Goal: Use online tool/utility: Utilize a website feature to perform a specific function

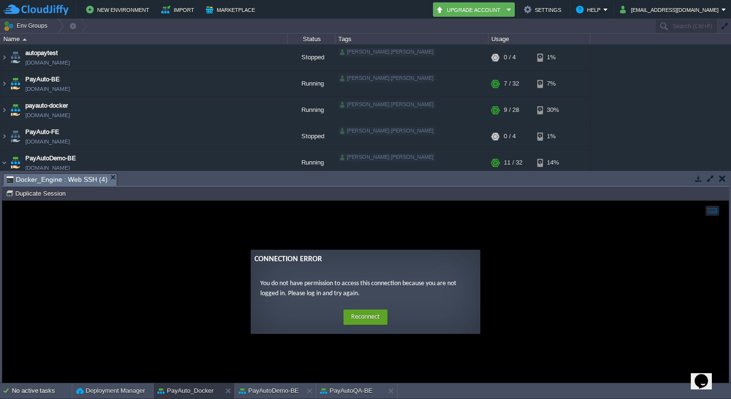
scroll to position [479, 0]
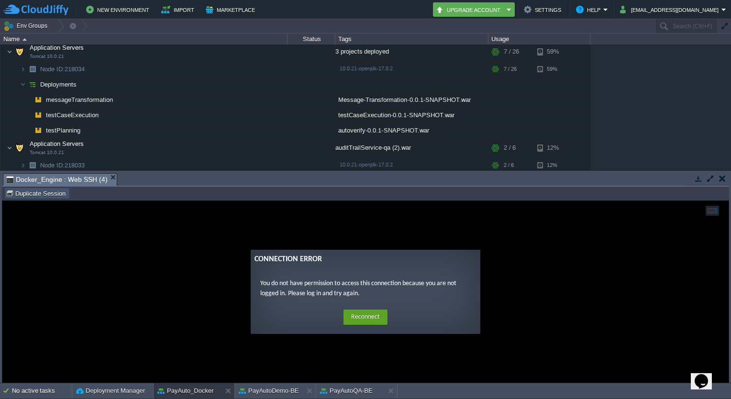
click at [52, 197] on button "Duplicate Session" at bounding box center [37, 193] width 63 height 9
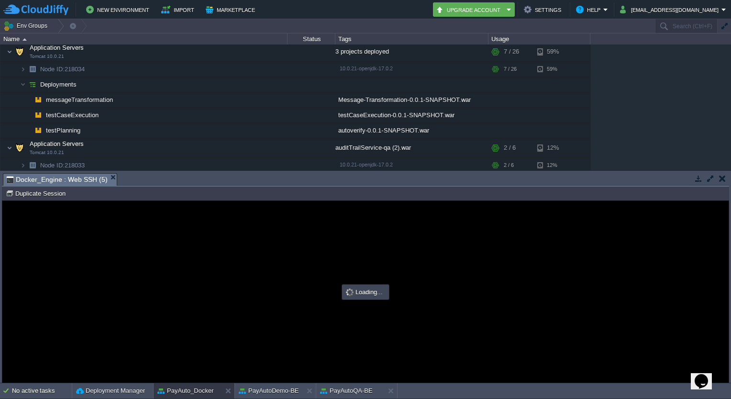
scroll to position [0, 0]
type input "#000000"
click at [270, 391] on button "PayAutoDemo-BE" at bounding box center [269, 391] width 60 height 10
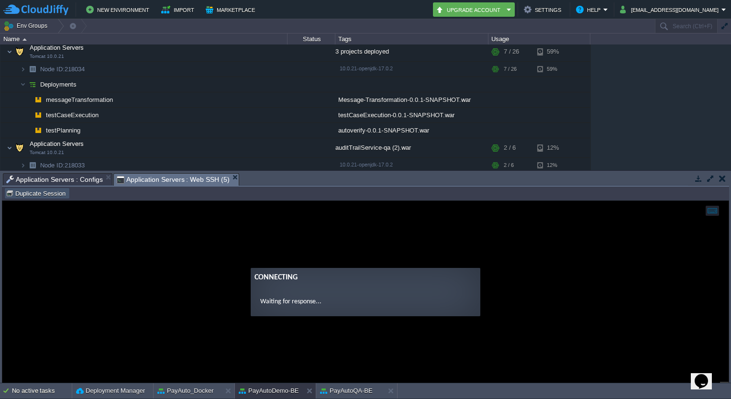
click at [48, 195] on button "Duplicate Session" at bounding box center [37, 193] width 63 height 9
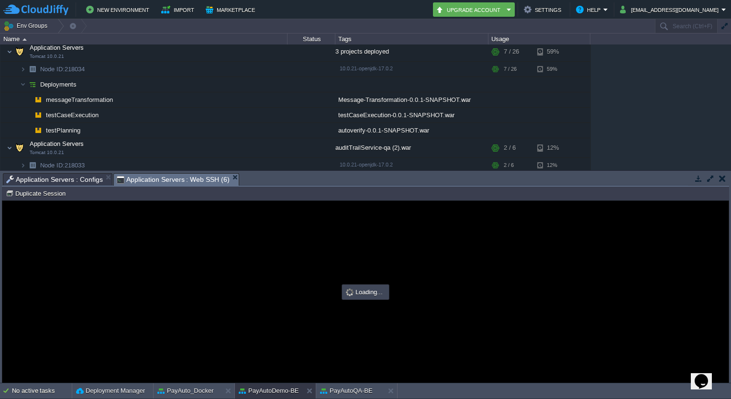
type input "#000000"
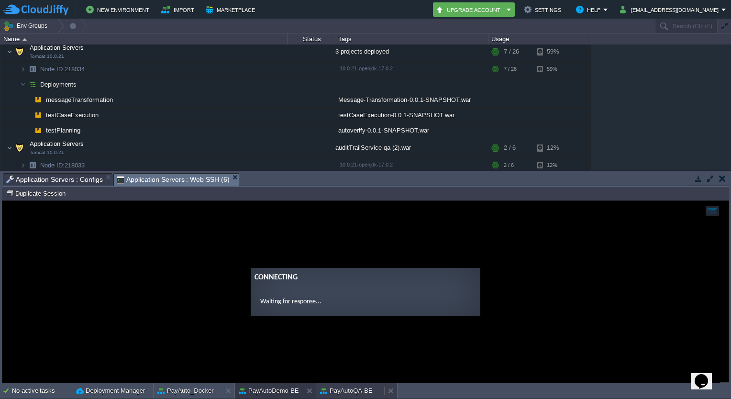
click at [355, 392] on button "PayAutoQA-BE" at bounding box center [346, 391] width 53 height 10
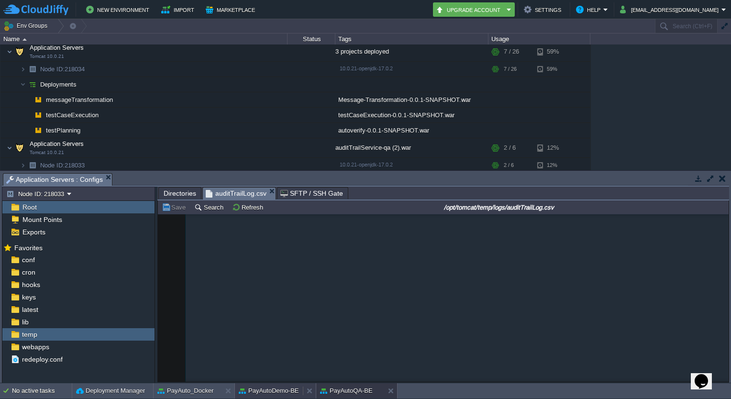
click at [278, 393] on button "PayAutoDemo-BE" at bounding box center [269, 391] width 60 height 10
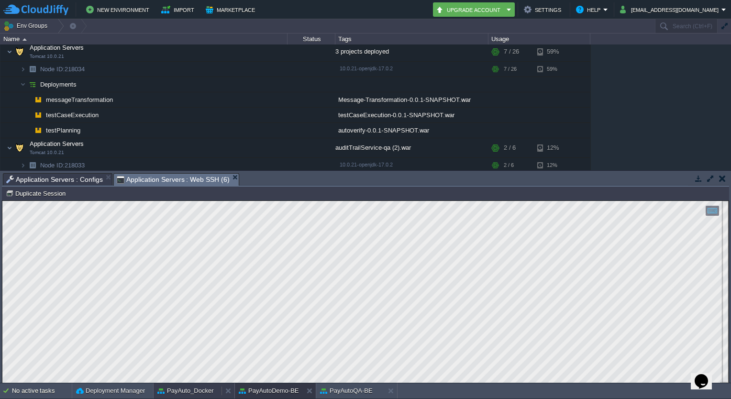
click at [198, 395] on button "PayAuto_Docker" at bounding box center [185, 391] width 56 height 10
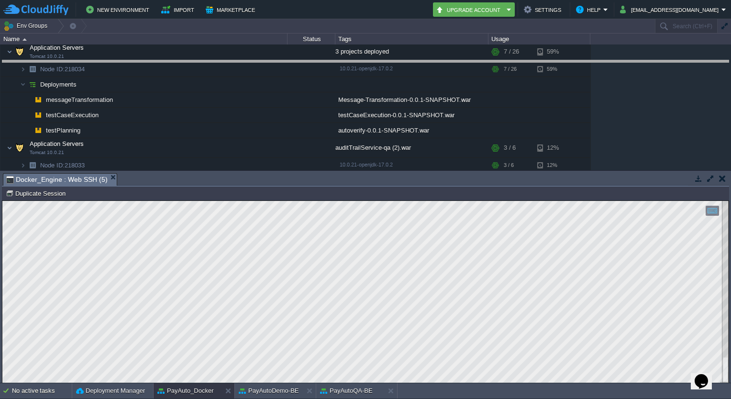
drag, startPoint x: 423, startPoint y: 177, endPoint x: 431, endPoint y: 64, distance: 113.1
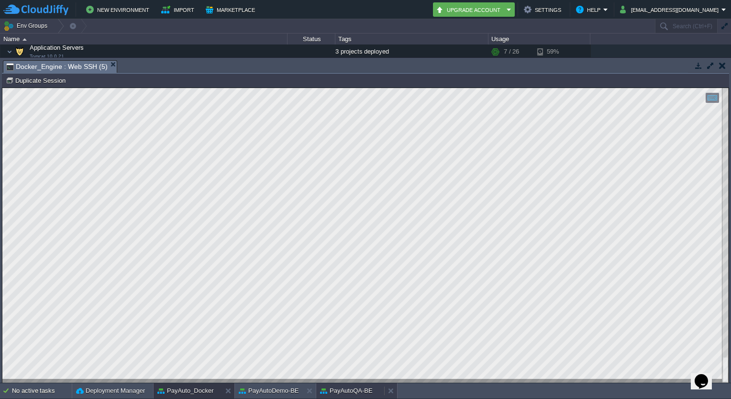
click at [351, 393] on button "PayAutoQA-BE" at bounding box center [346, 391] width 53 height 10
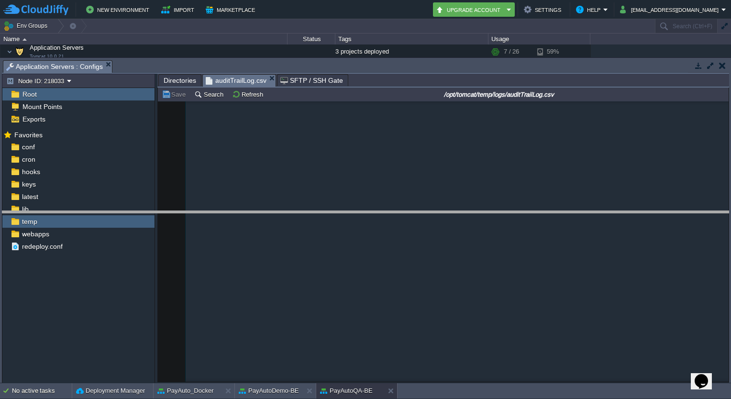
drag, startPoint x: 340, startPoint y: 65, endPoint x: 335, endPoint y: 216, distance: 150.7
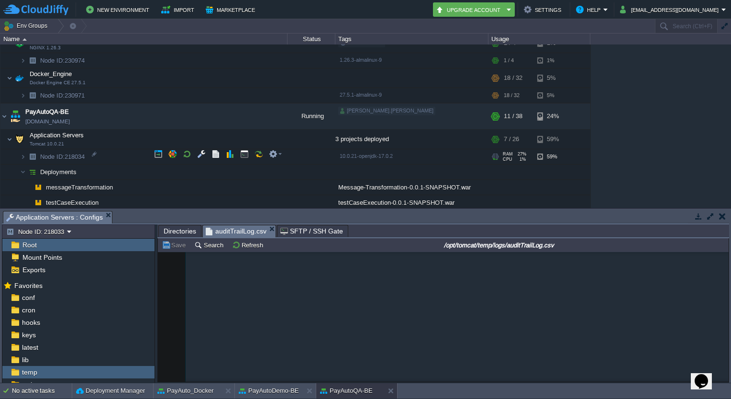
scroll to position [391, 0]
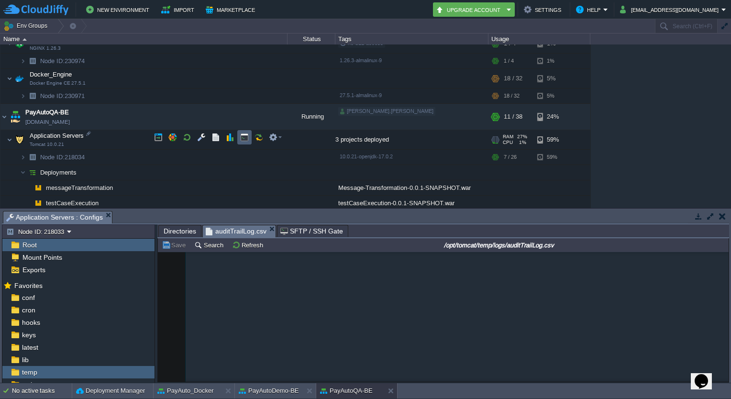
click at [249, 135] on td at bounding box center [244, 137] width 14 height 14
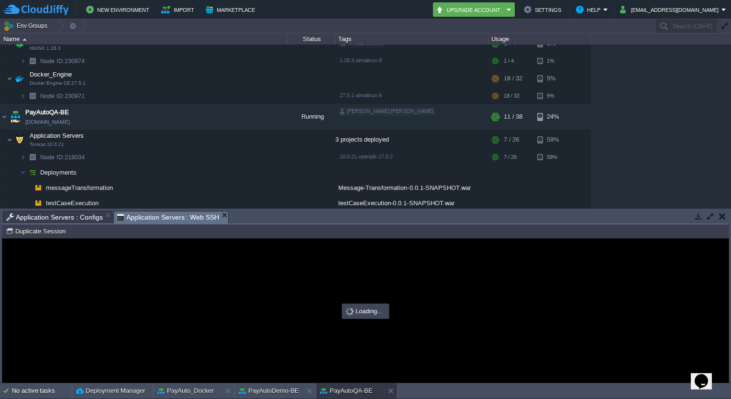
scroll to position [0, 0]
type input "#000000"
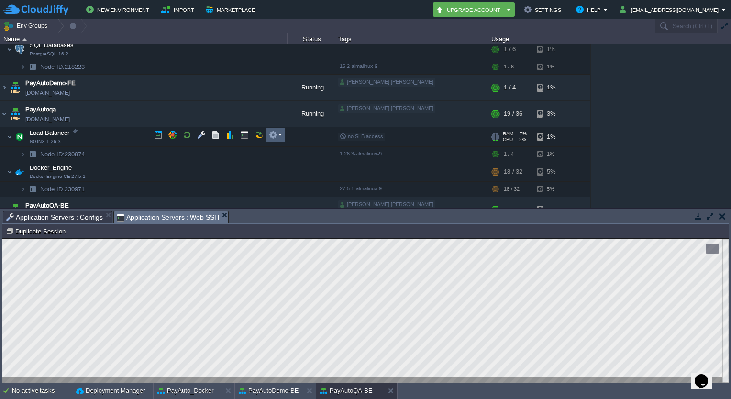
scroll to position [297, 0]
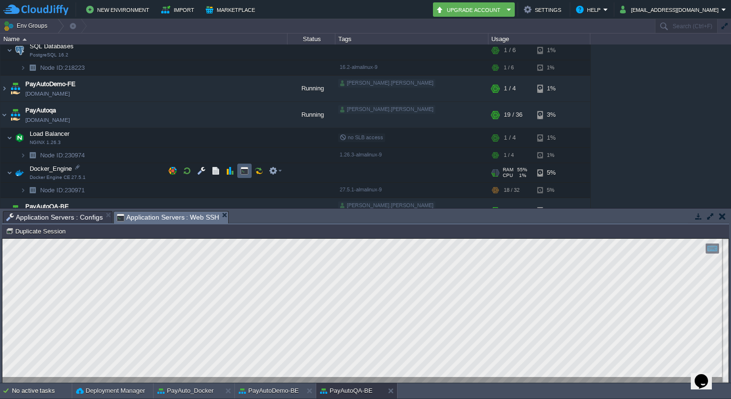
click at [245, 165] on td at bounding box center [244, 171] width 14 height 14
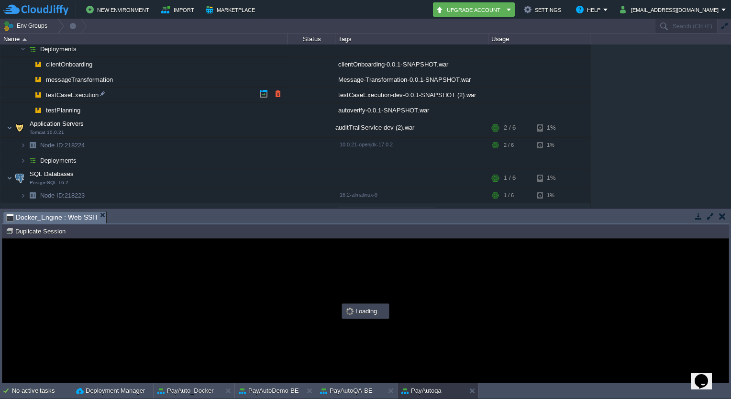
scroll to position [0, 0]
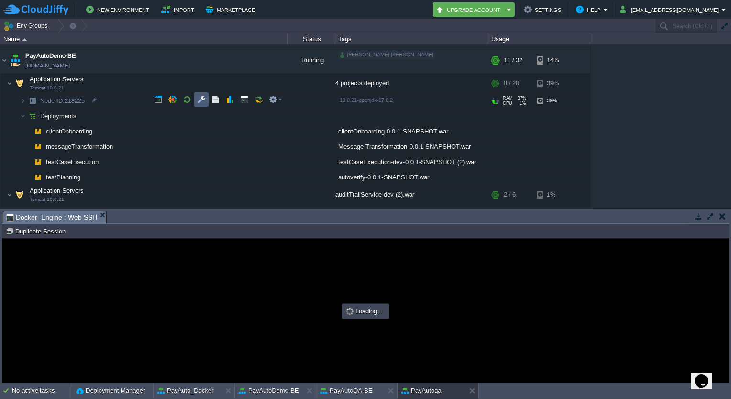
type input "#000000"
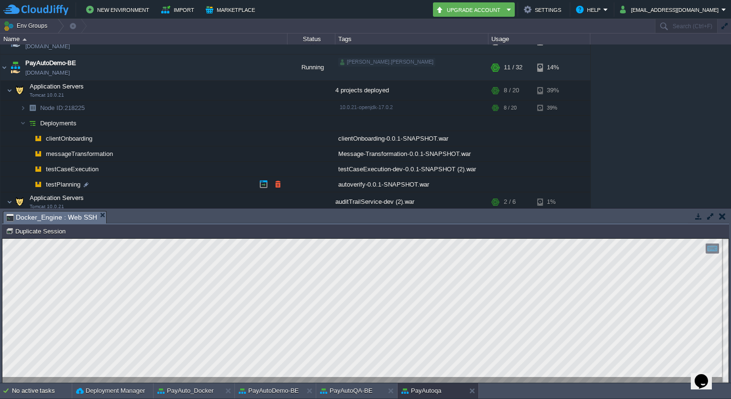
scroll to position [151, 0]
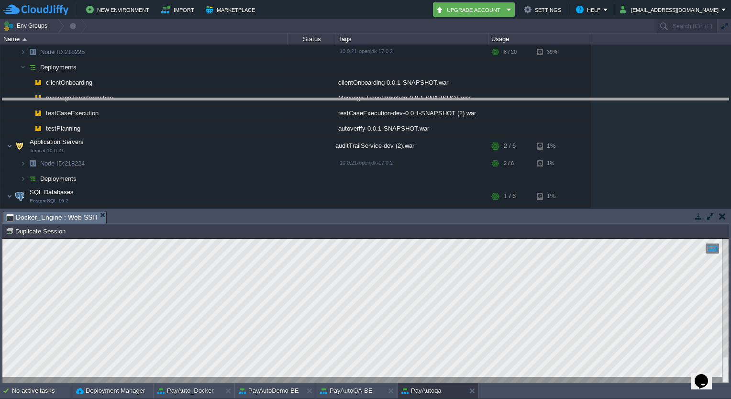
drag, startPoint x: 556, startPoint y: 220, endPoint x: 555, endPoint y: 109, distance: 111.4
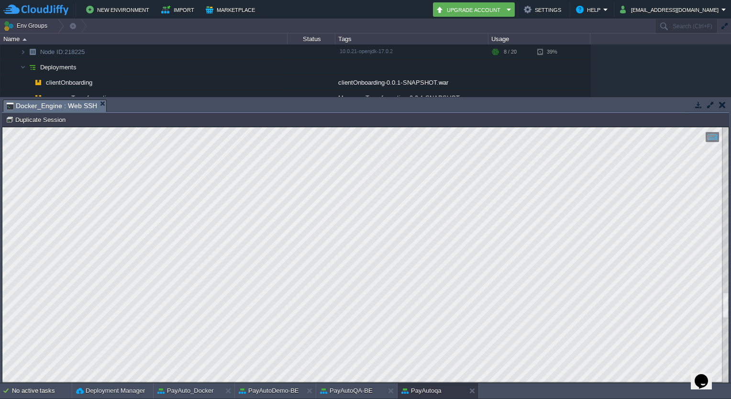
click at [724, 333] on div at bounding box center [725, 254] width 6 height 255
click at [727, 368] on div at bounding box center [725, 254] width 6 height 255
click at [728, 127] on html "Copy: Ctrl + Shift + C Paste: Ctrl + V Settings: Ctrl + Shift + Alt 0" at bounding box center [365, 127] width 726 height 0
click at [200, 388] on button "PayAuto_Docker" at bounding box center [185, 391] width 56 height 10
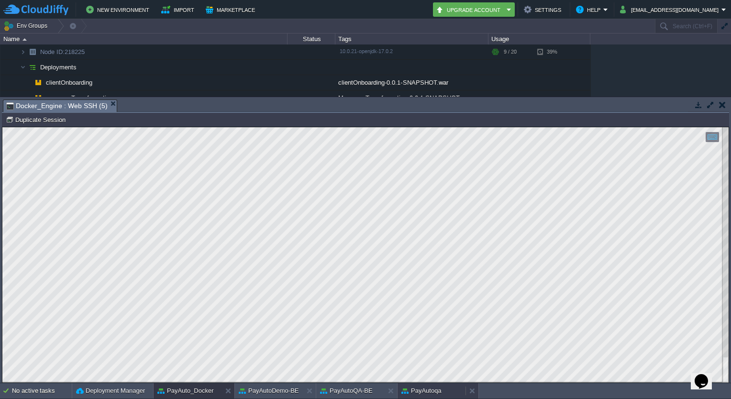
click at [413, 393] on button "PayAutoqa" at bounding box center [421, 391] width 40 height 10
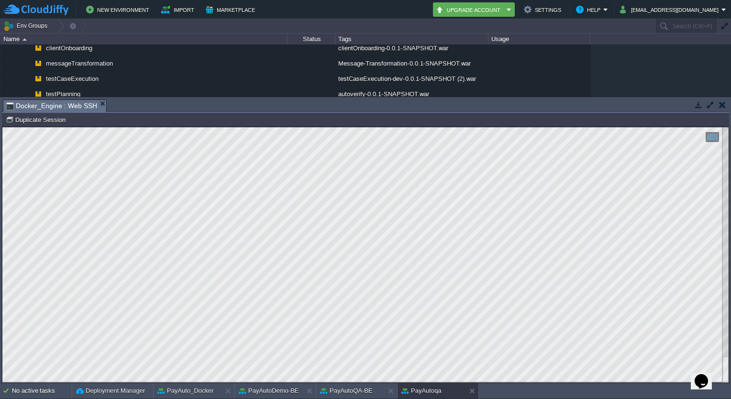
scroll to position [132, 0]
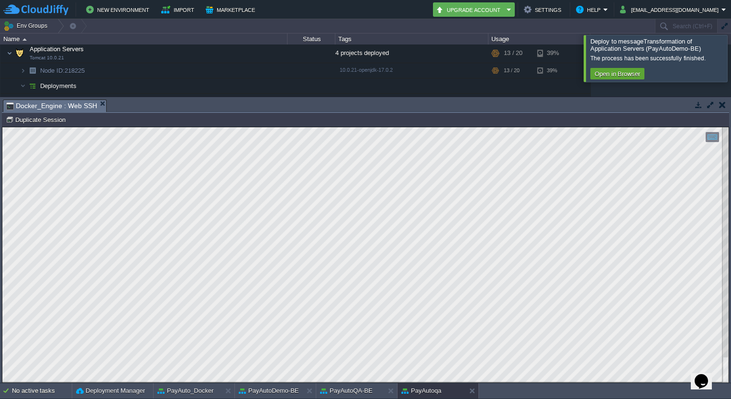
click at [730, 68] on div at bounding box center [742, 58] width 0 height 46
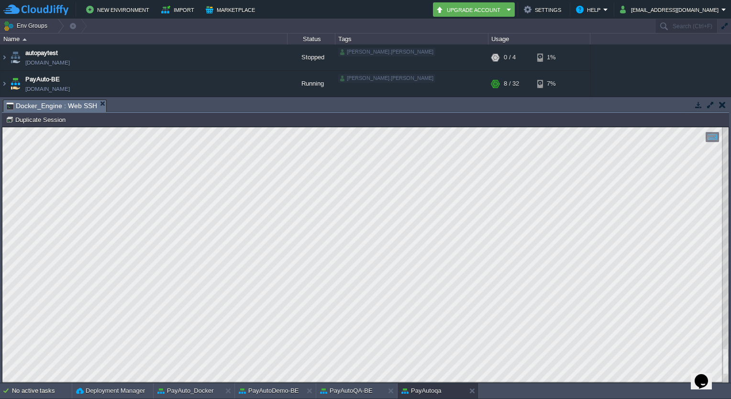
scroll to position [132, 0]
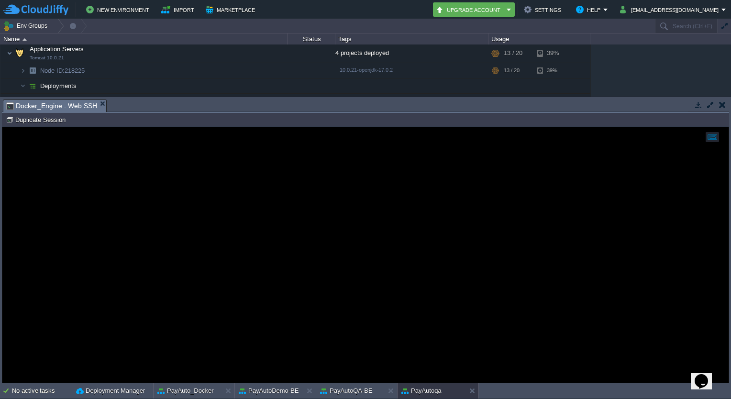
click at [205, 251] on div at bounding box center [365, 254] width 726 height 255
drag, startPoint x: 205, startPoint y: 251, endPoint x: 117, endPoint y: 175, distance: 117.0
click at [117, 175] on div at bounding box center [365, 254] width 726 height 255
drag, startPoint x: 117, startPoint y: 175, endPoint x: 381, endPoint y: 280, distance: 284.8
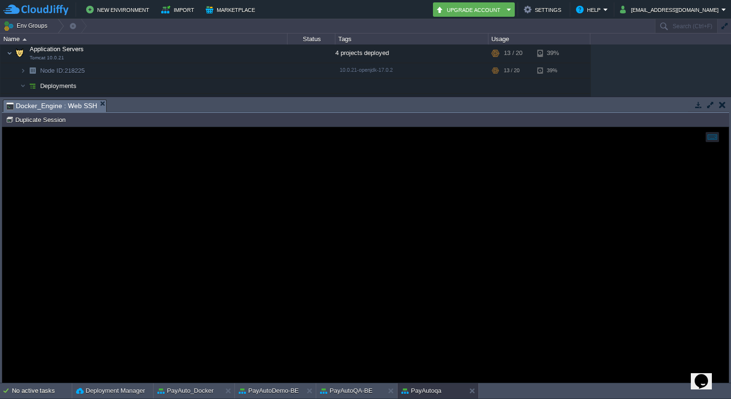
click at [381, 280] on div at bounding box center [365, 254] width 726 height 255
drag, startPoint x: 381, startPoint y: 280, endPoint x: 382, endPoint y: 188, distance: 92.3
click at [382, 188] on div at bounding box center [365, 254] width 726 height 255
click at [186, 390] on button "PayAuto_Docker" at bounding box center [185, 391] width 56 height 10
drag, startPoint x: 222, startPoint y: 265, endPoint x: 324, endPoint y: 293, distance: 105.2
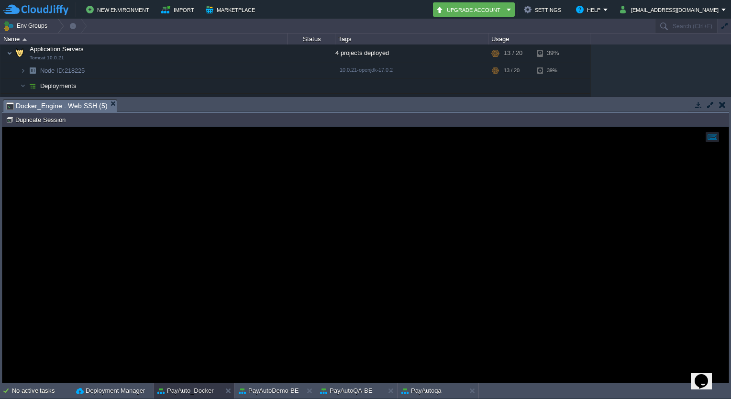
click at [324, 293] on div at bounding box center [365, 254] width 726 height 255
drag, startPoint x: 225, startPoint y: 162, endPoint x: 419, endPoint y: 314, distance: 246.3
click at [419, 314] on div at bounding box center [365, 254] width 726 height 255
click at [344, 391] on button "PayAutoQA-BE" at bounding box center [346, 391] width 53 height 10
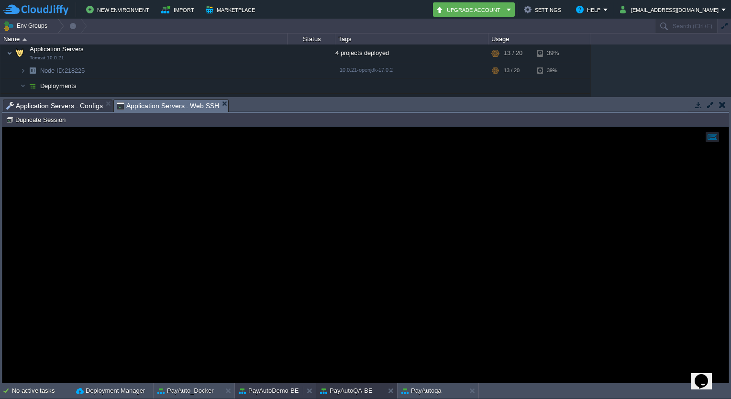
click at [271, 391] on button "PayAutoDemo-BE" at bounding box center [269, 391] width 60 height 10
drag, startPoint x: 263, startPoint y: 167, endPoint x: 391, endPoint y: 279, distance: 170.2
click at [391, 279] on div at bounding box center [365, 254] width 726 height 255
click at [69, 105] on span "Application Servers : Configs" at bounding box center [54, 105] width 97 height 11
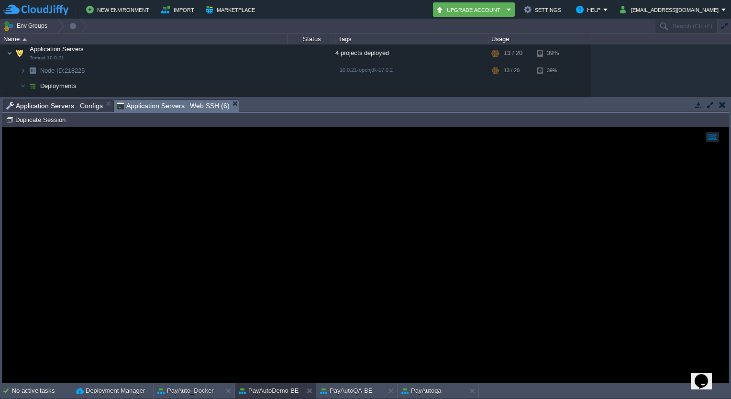
click at [159, 104] on span "Application Servers : Web SSH (6)" at bounding box center [173, 106] width 113 height 12
click at [190, 389] on button "PayAuto_Docker" at bounding box center [185, 391] width 56 height 10
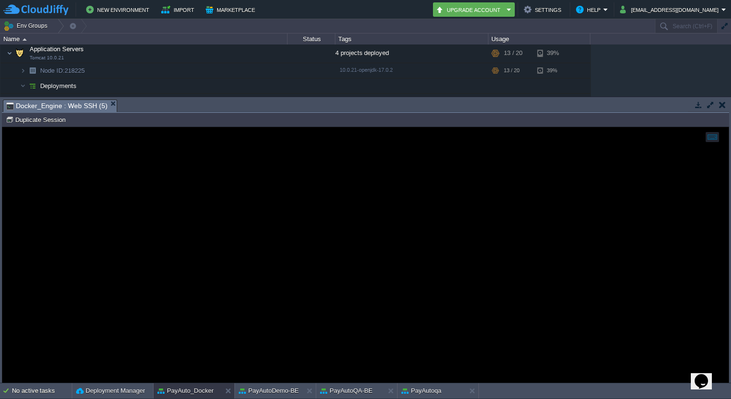
drag, startPoint x: 244, startPoint y: 178, endPoint x: 422, endPoint y: 322, distance: 228.9
click at [422, 322] on div at bounding box center [365, 254] width 726 height 255
drag, startPoint x: 255, startPoint y: 184, endPoint x: 386, endPoint y: 291, distance: 169.3
click at [386, 291] on div at bounding box center [365, 254] width 726 height 255
click at [272, 384] on div "PayAutoDemo-BE" at bounding box center [269, 390] width 68 height 15
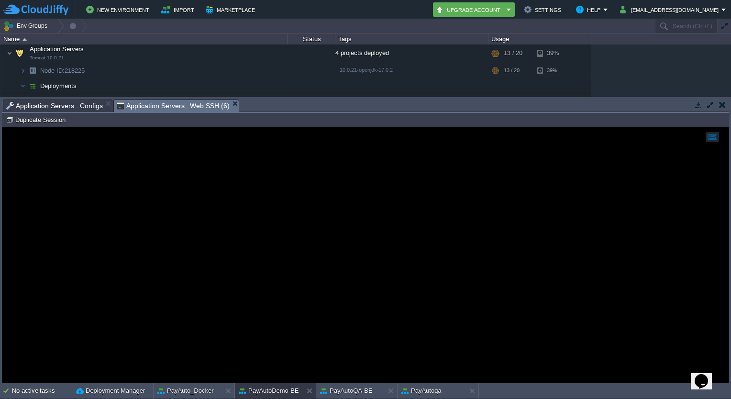
drag, startPoint x: 169, startPoint y: 175, endPoint x: 326, endPoint y: 369, distance: 249.9
click at [326, 369] on div at bounding box center [365, 254] width 726 height 255
click at [62, 121] on button "Duplicate Session" at bounding box center [37, 119] width 63 height 9
type input "#000000"
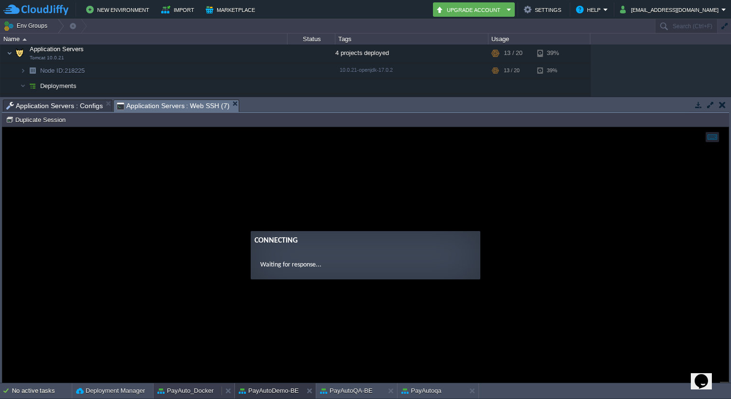
click at [199, 390] on button "PayAuto_Docker" at bounding box center [185, 391] width 56 height 10
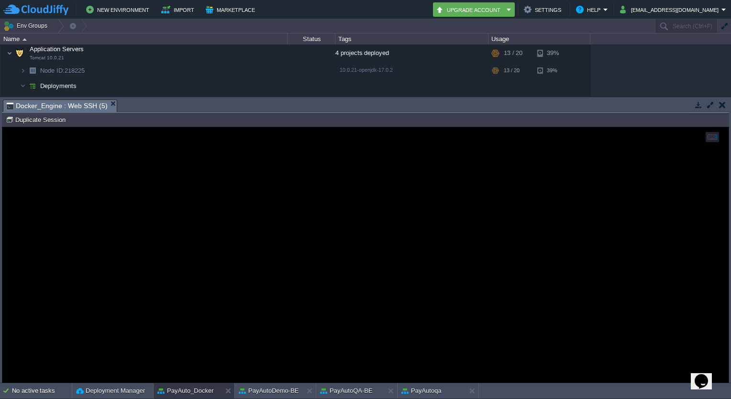
click at [54, 127] on iframe at bounding box center [365, 254] width 726 height 255
click at [54, 120] on button "Duplicate Session" at bounding box center [37, 119] width 63 height 9
type input "#000000"
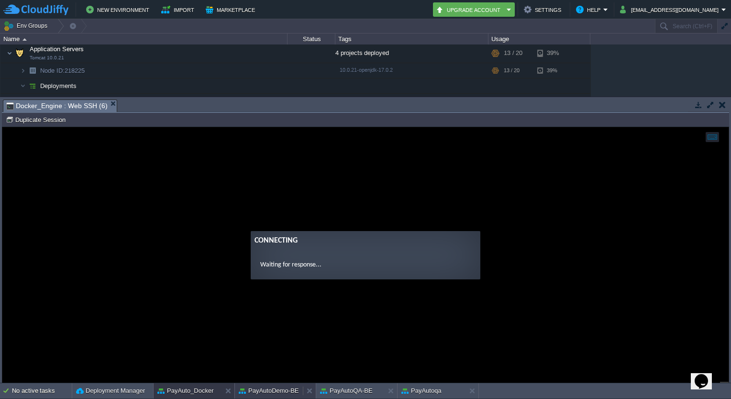
click at [258, 391] on button "PayAutoDemo-BE" at bounding box center [269, 391] width 60 height 10
